Goal: Task Accomplishment & Management: Manage account settings

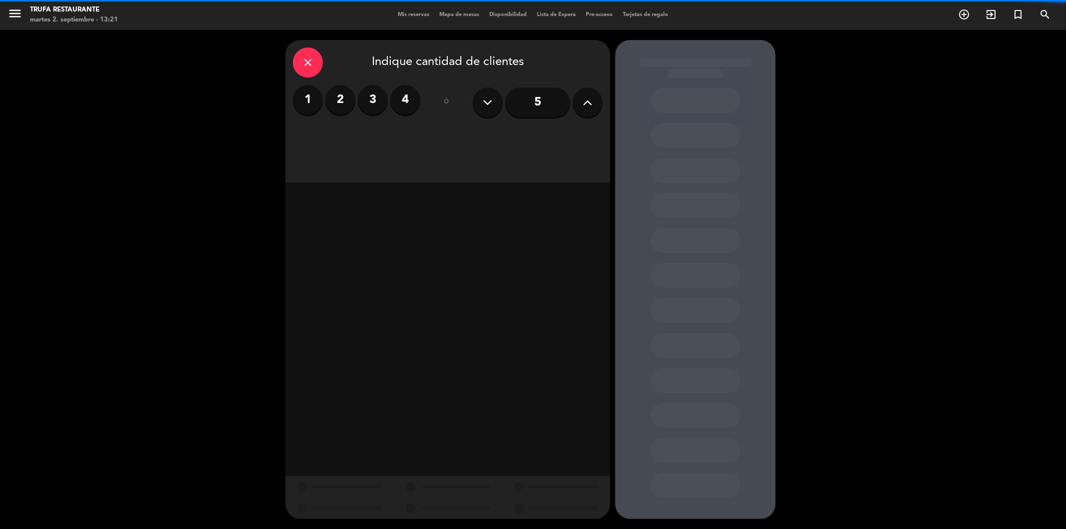
click at [413, 23] on div "menu Trufa Restaurante [DATE] 2. septiembre - 13:21 Mis reservas Mapa de mesas …" at bounding box center [533, 15] width 1066 height 30
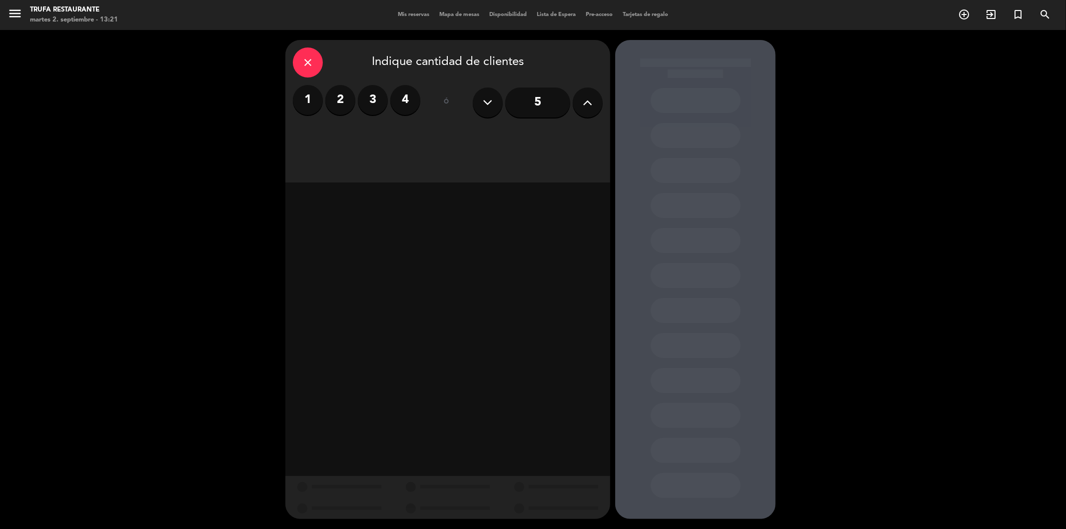
click at [410, 15] on span "Mis reservas" at bounding box center [413, 14] width 41 height 5
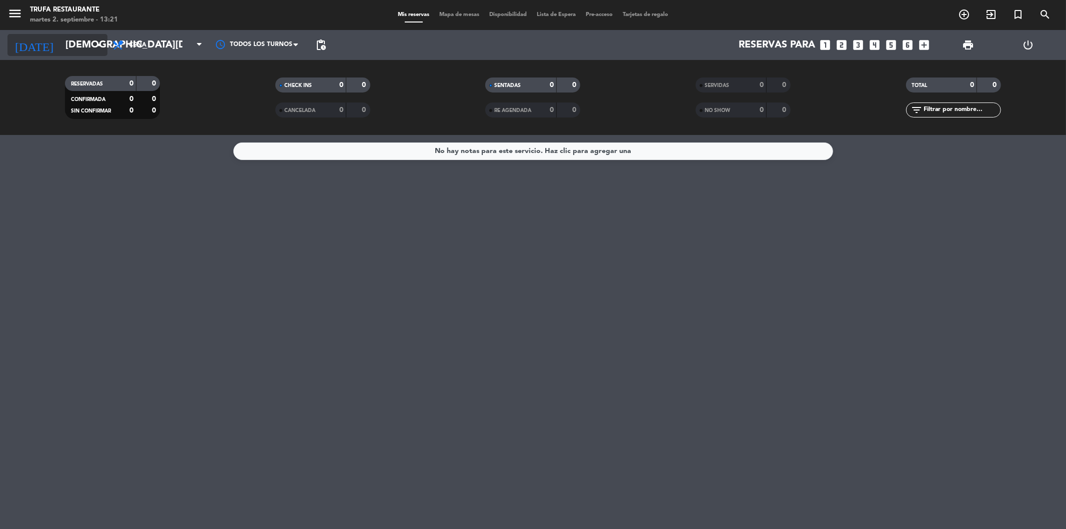
click at [66, 50] on input "[DEMOGRAPHIC_DATA][DATE]" at bounding box center [123, 45] width 127 height 22
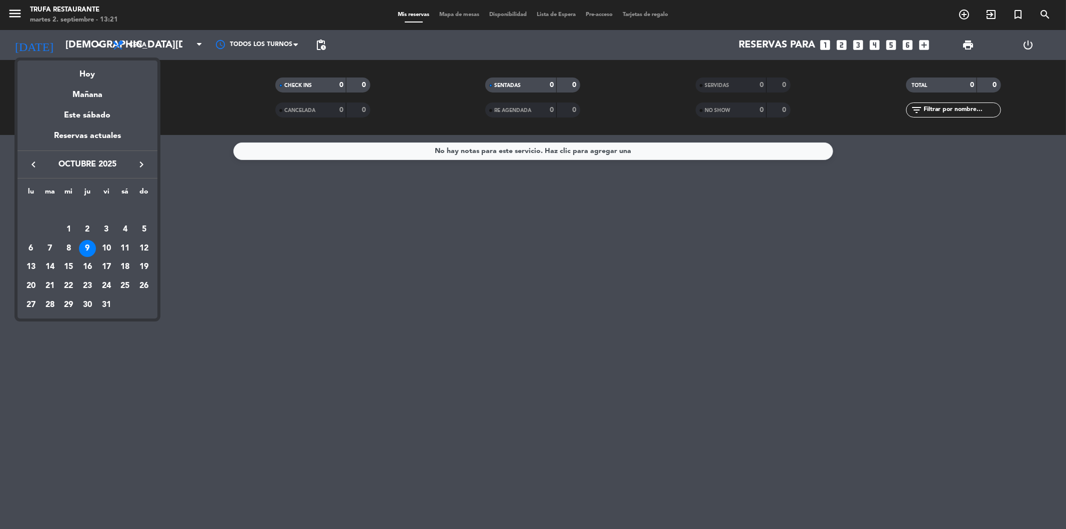
click at [103, 250] on div "10" at bounding box center [106, 248] width 17 height 17
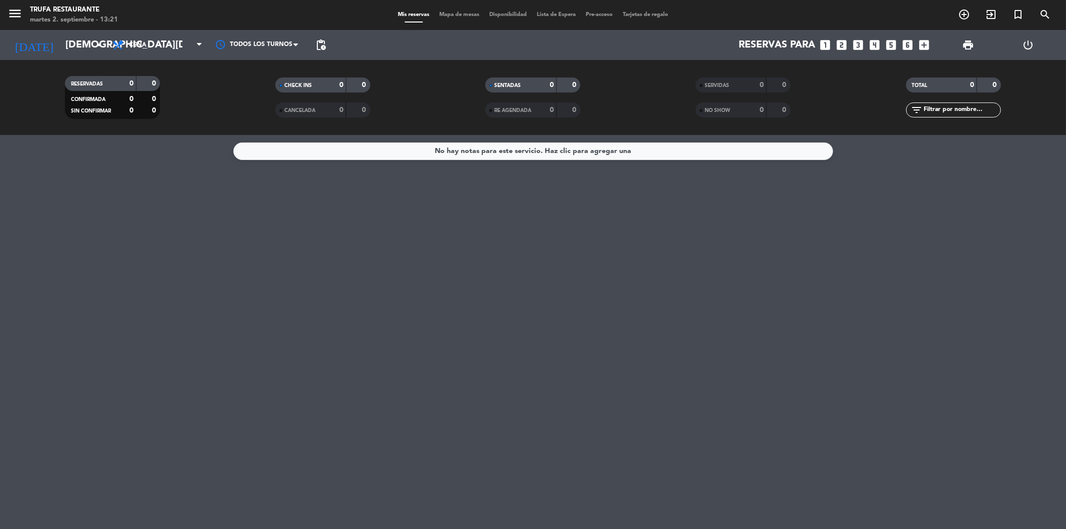
type input "[DATE]"
click at [548, 18] on div "Mis reservas Mapa de mesas Disponibilidad Lista de Espera Pre-acceso Tarjetas d…" at bounding box center [533, 14] width 280 height 9
click at [548, 14] on span "Lista de Espera" at bounding box center [556, 14] width 49 height 5
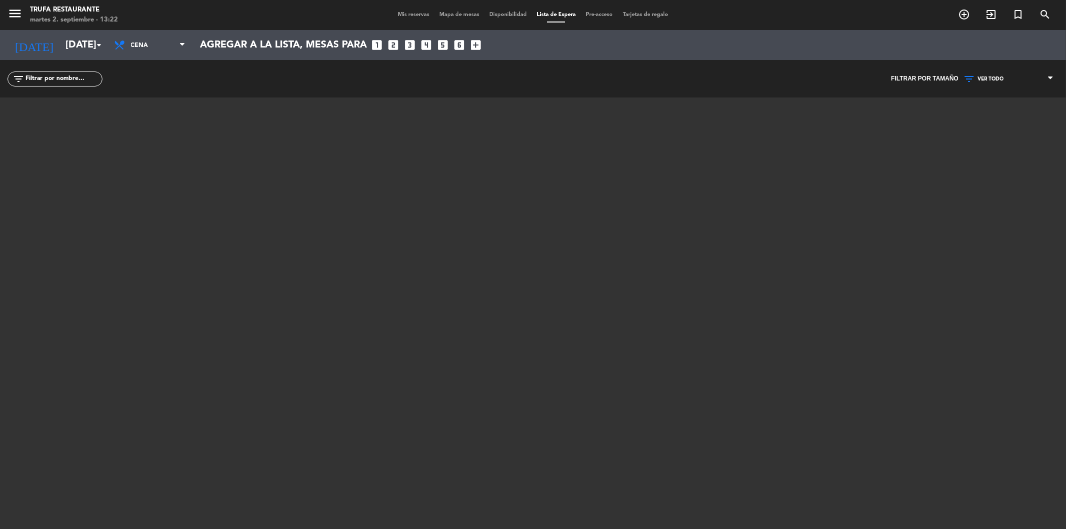
click at [401, 12] on span "Mis reservas" at bounding box center [413, 14] width 41 height 5
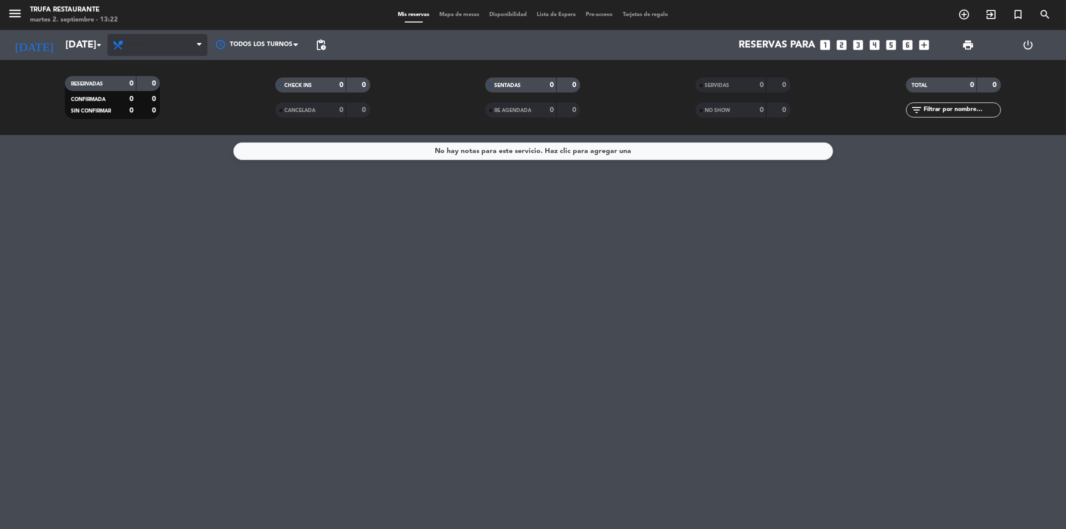
click at [140, 48] on span "Cena" at bounding box center [137, 44] width 17 height 7
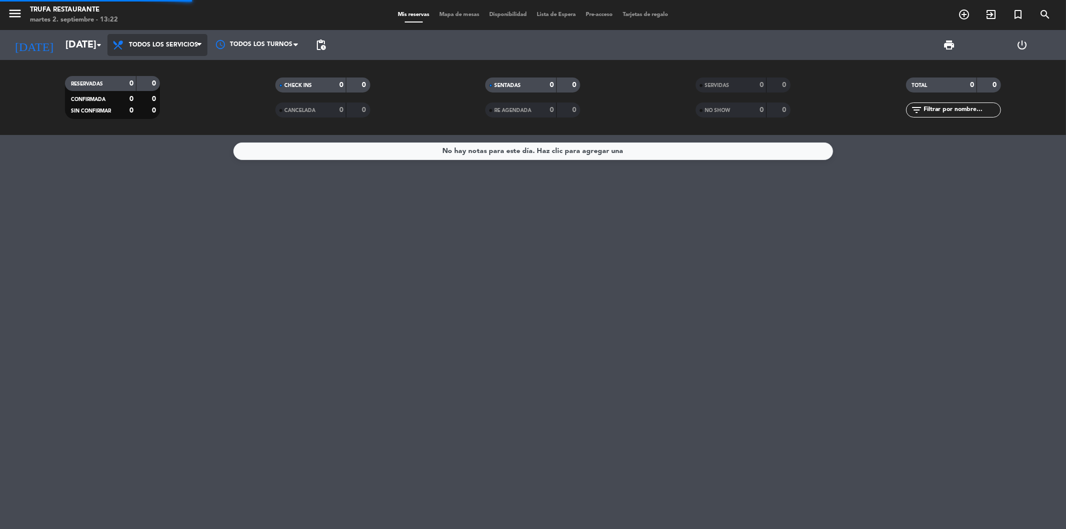
click at [158, 67] on div "menu Trufa Restaurante [DATE] 2. septiembre - 13:22 Mis reservas Mapa de mesas …" at bounding box center [533, 67] width 1066 height 135
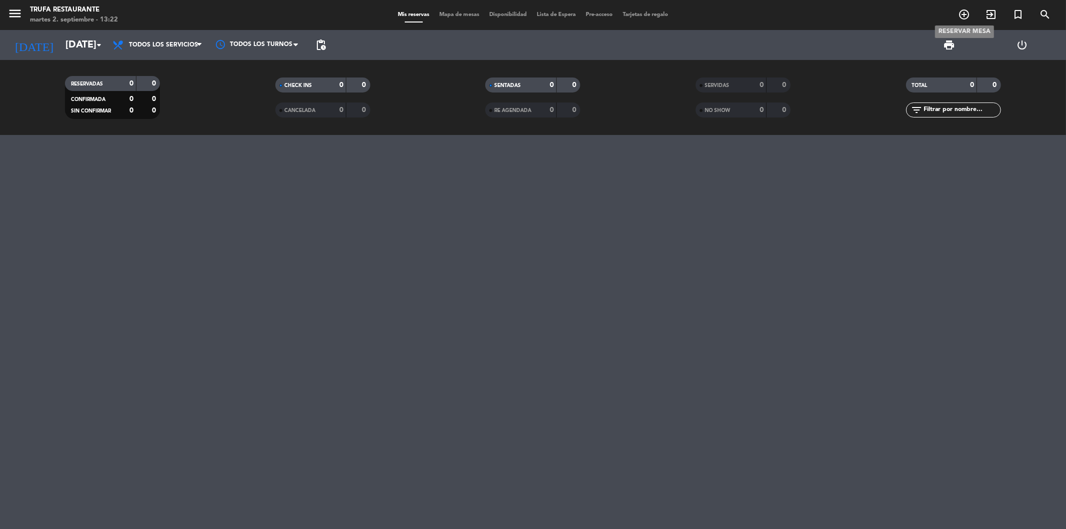
click at [959, 13] on icon "add_circle_outline" at bounding box center [964, 14] width 12 height 12
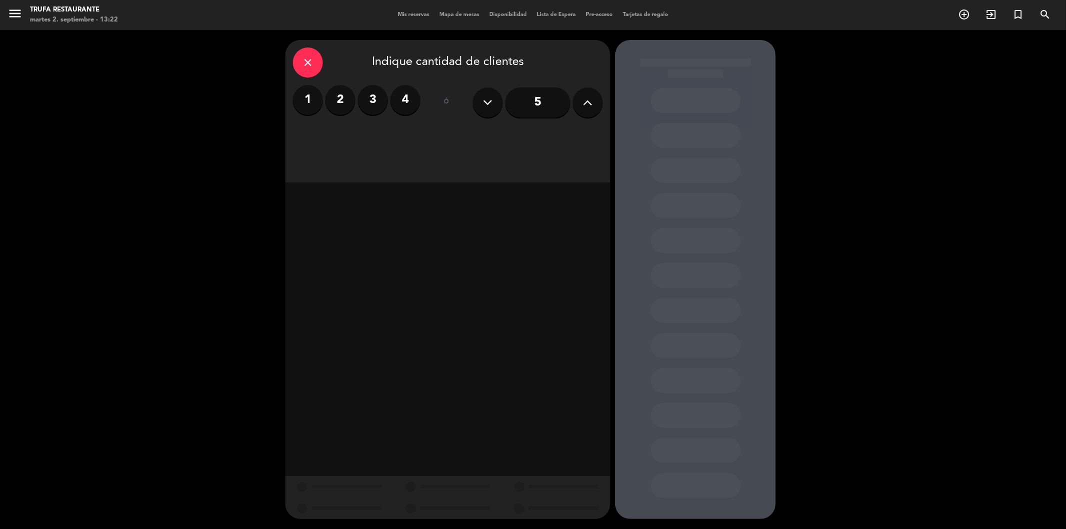
click at [308, 60] on icon "close" at bounding box center [308, 62] width 12 height 12
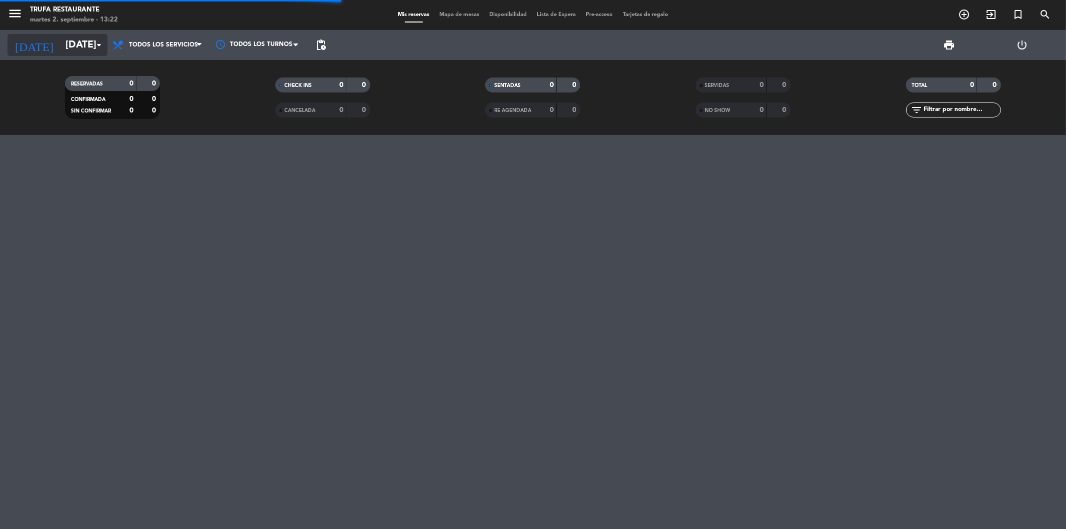
click at [73, 45] on input "[DATE]" at bounding box center [123, 45] width 127 height 22
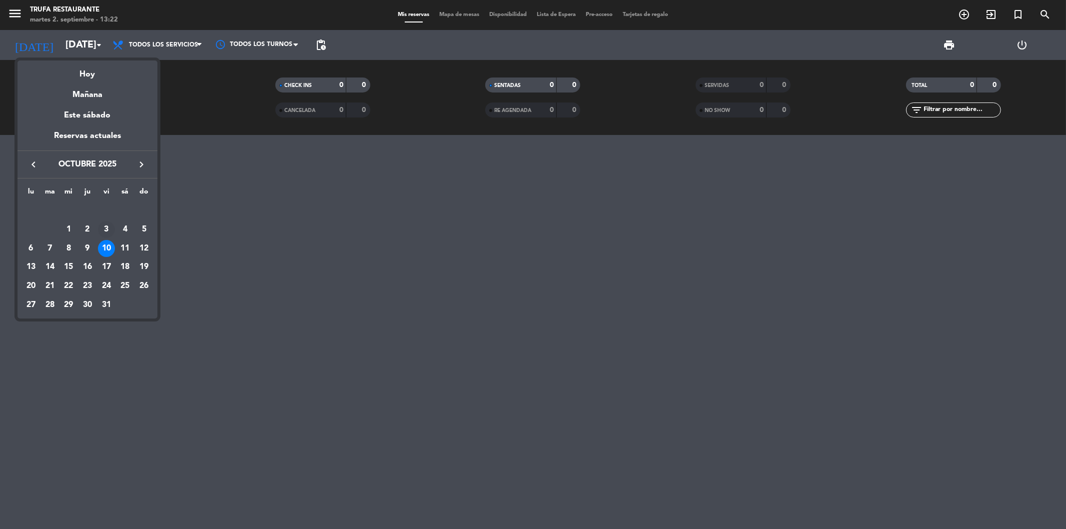
click at [106, 226] on div "3" at bounding box center [106, 229] width 17 height 17
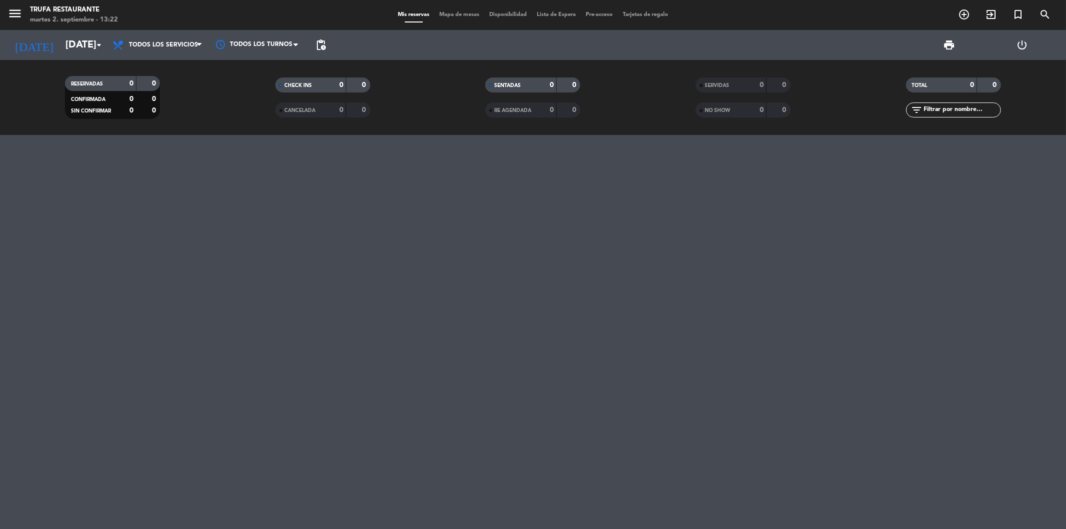
type input "[DATE]"
